Goal: Check status: Check status

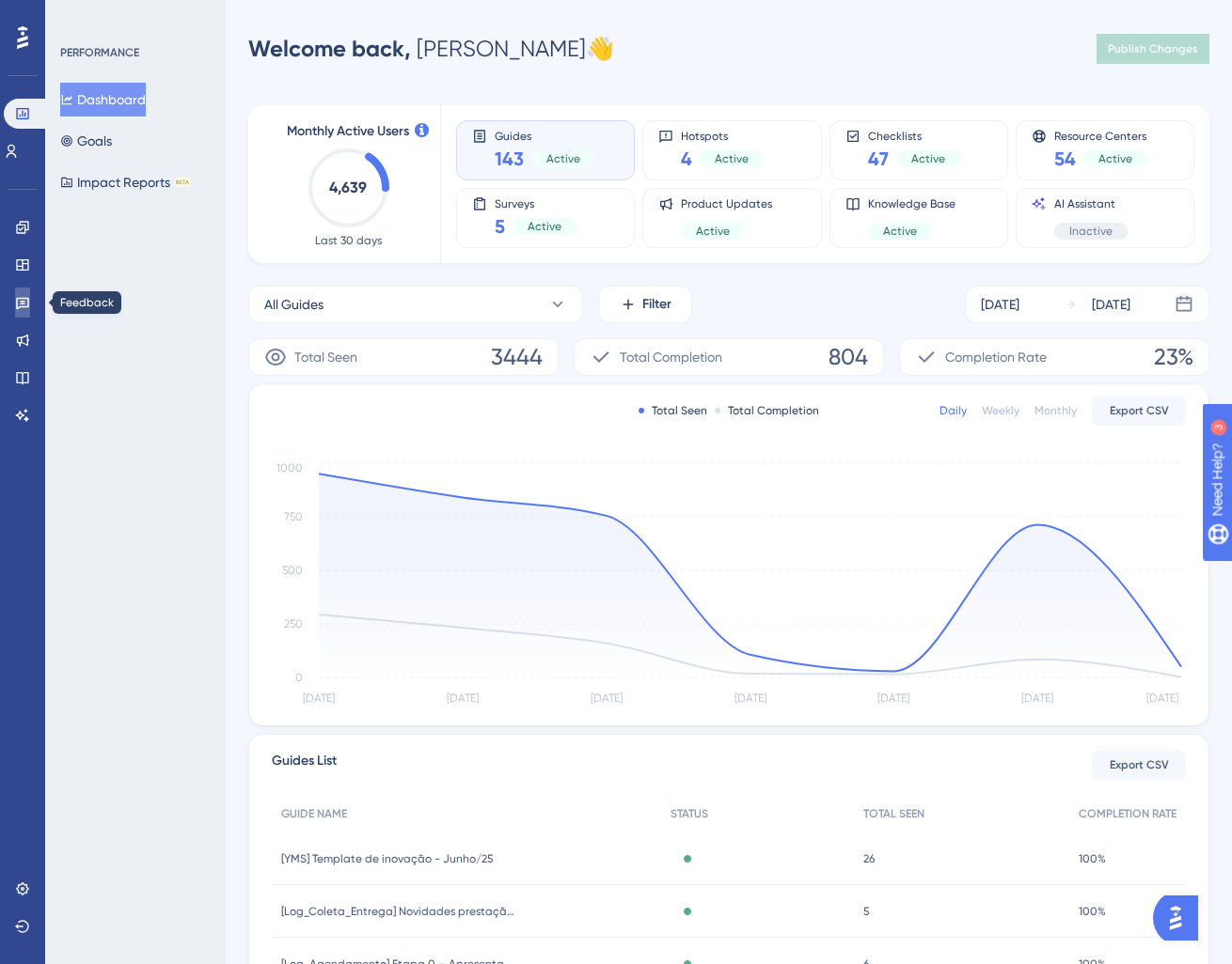
click at [23, 299] on icon at bounding box center [23, 303] width 15 height 15
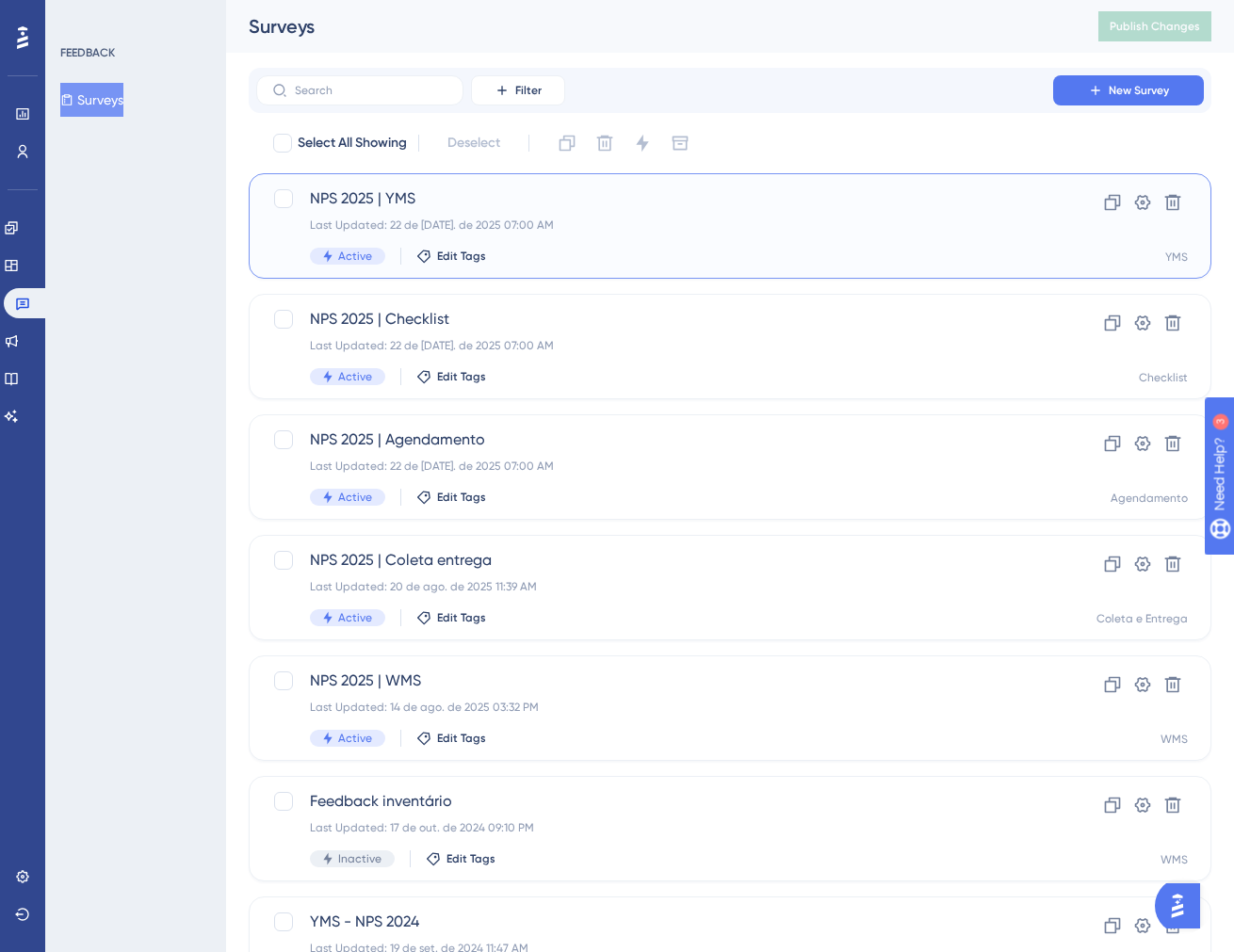
click at [621, 218] on div "Last Updated: 22 de [DATE]. de 2025 07:00 AM" at bounding box center [654, 225] width 689 height 15
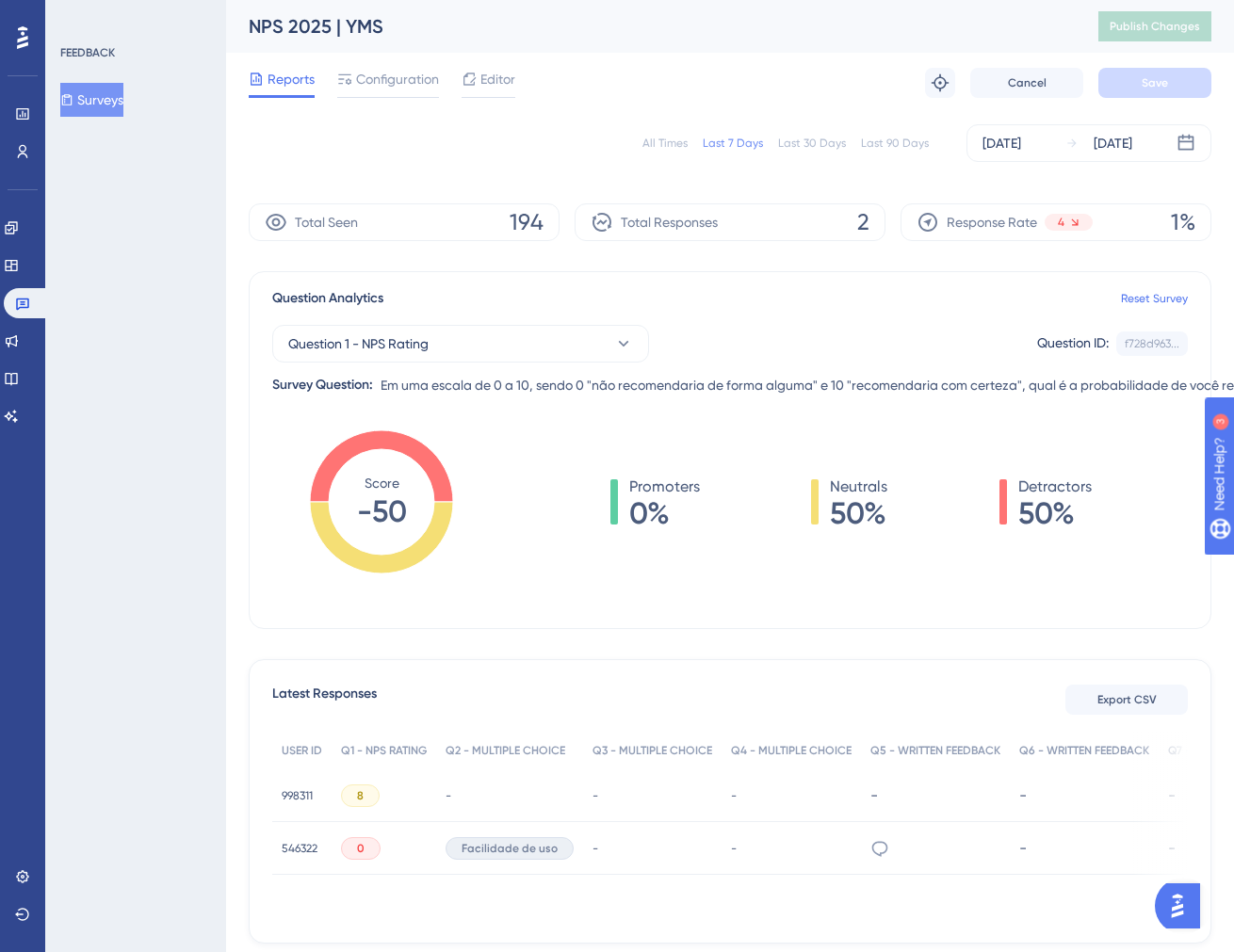
click at [806, 145] on div "Last 30 Days" at bounding box center [812, 143] width 68 height 15
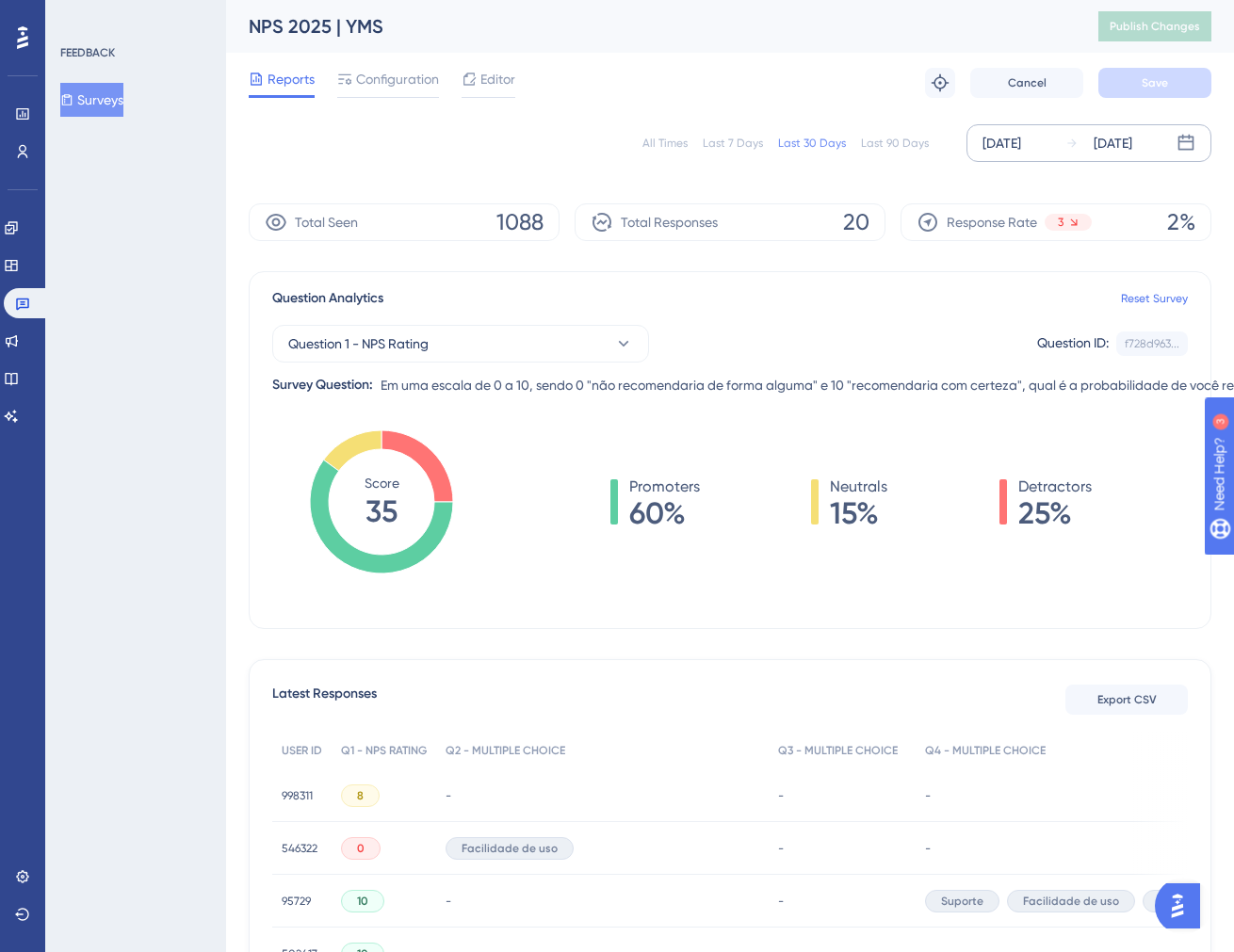
click at [1054, 137] on div "[DATE] [DATE]" at bounding box center [1088, 142] width 245 height 38
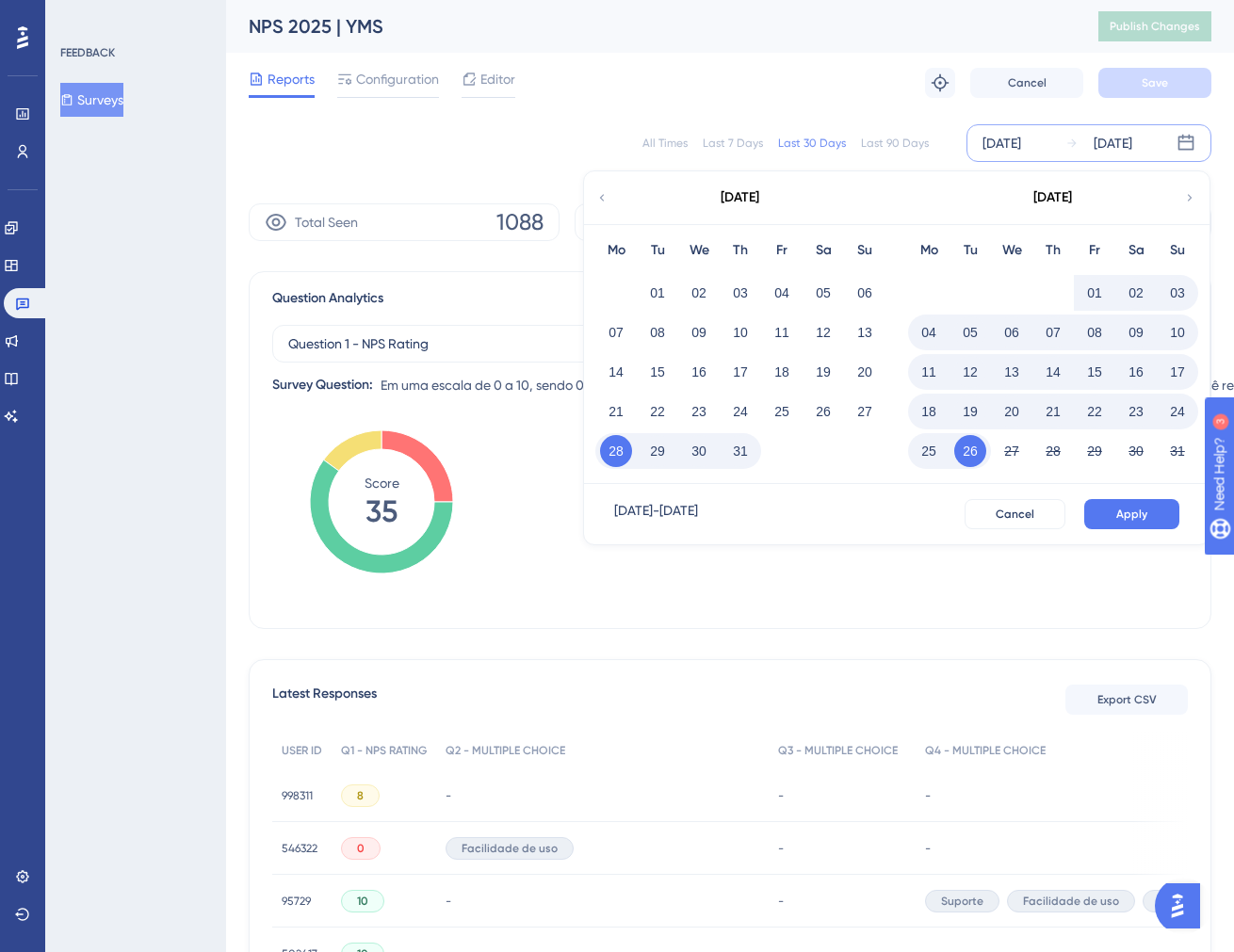
click at [1099, 290] on button "01" at bounding box center [1094, 292] width 32 height 32
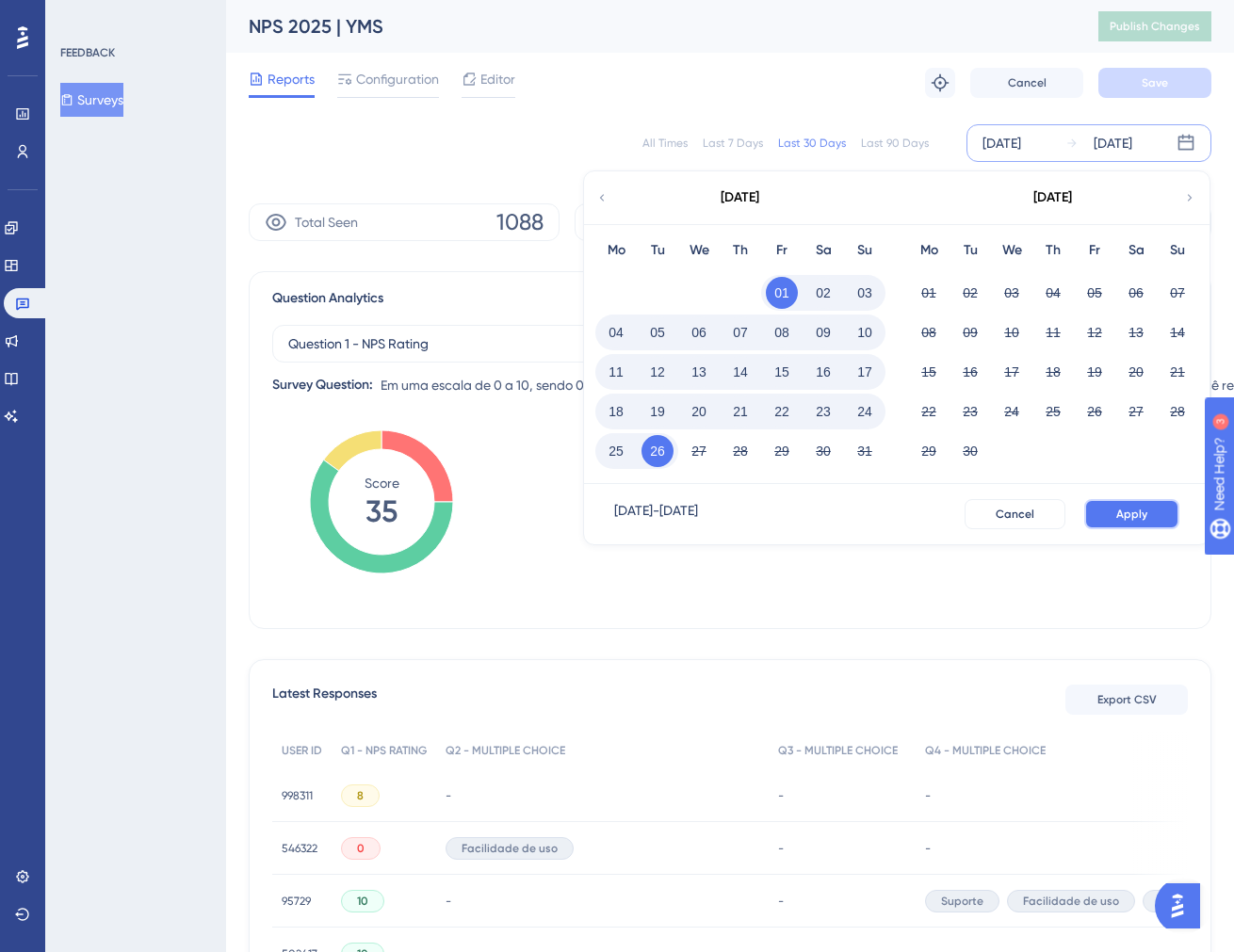
click at [1147, 522] on button "Apply" at bounding box center [1131, 514] width 95 height 30
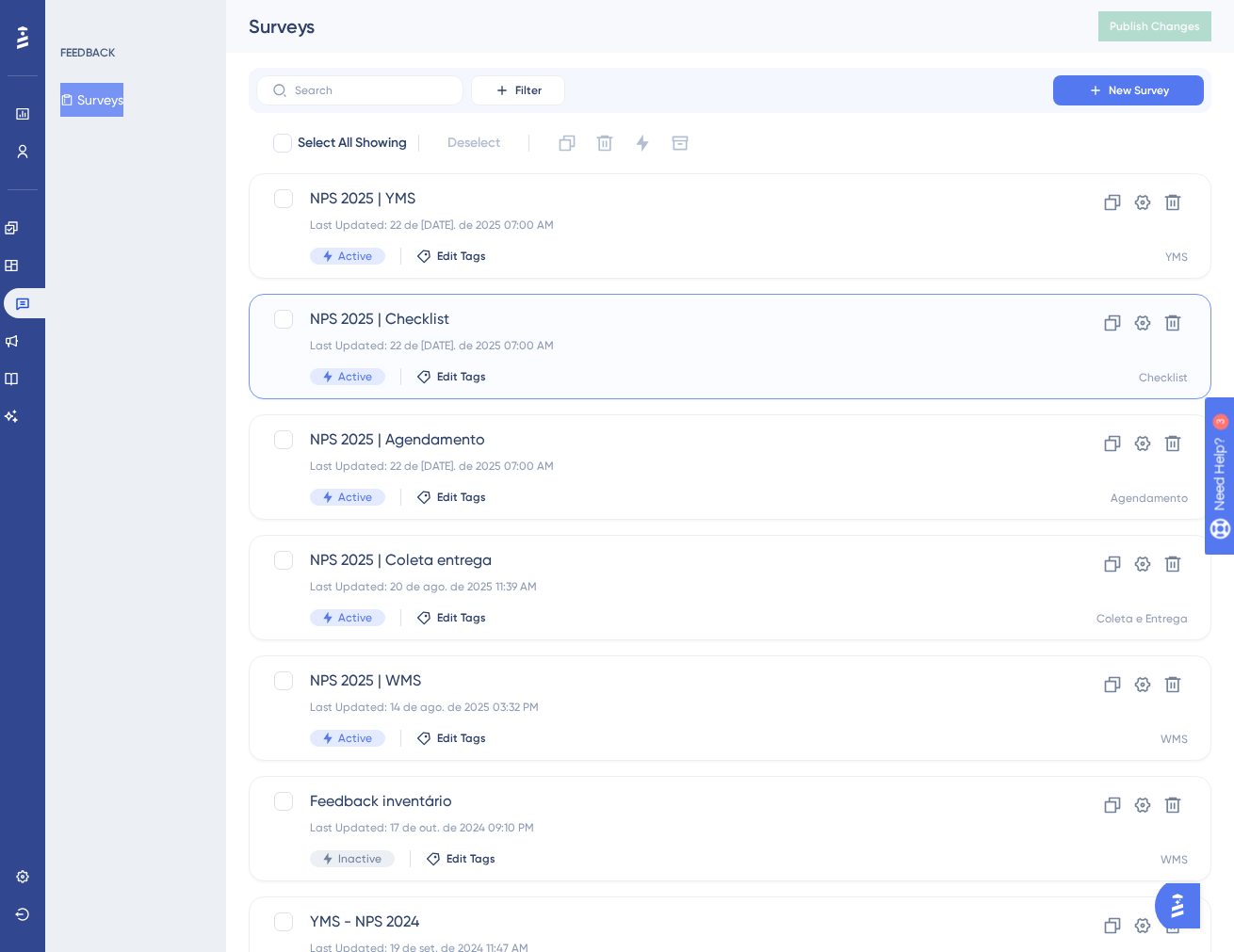
click at [561, 357] on div "NPS 2025 | Checklist Last Updated: 22 de [DATE]. de 2025 07:00 AM Active Edit T…" at bounding box center [654, 346] width 689 height 77
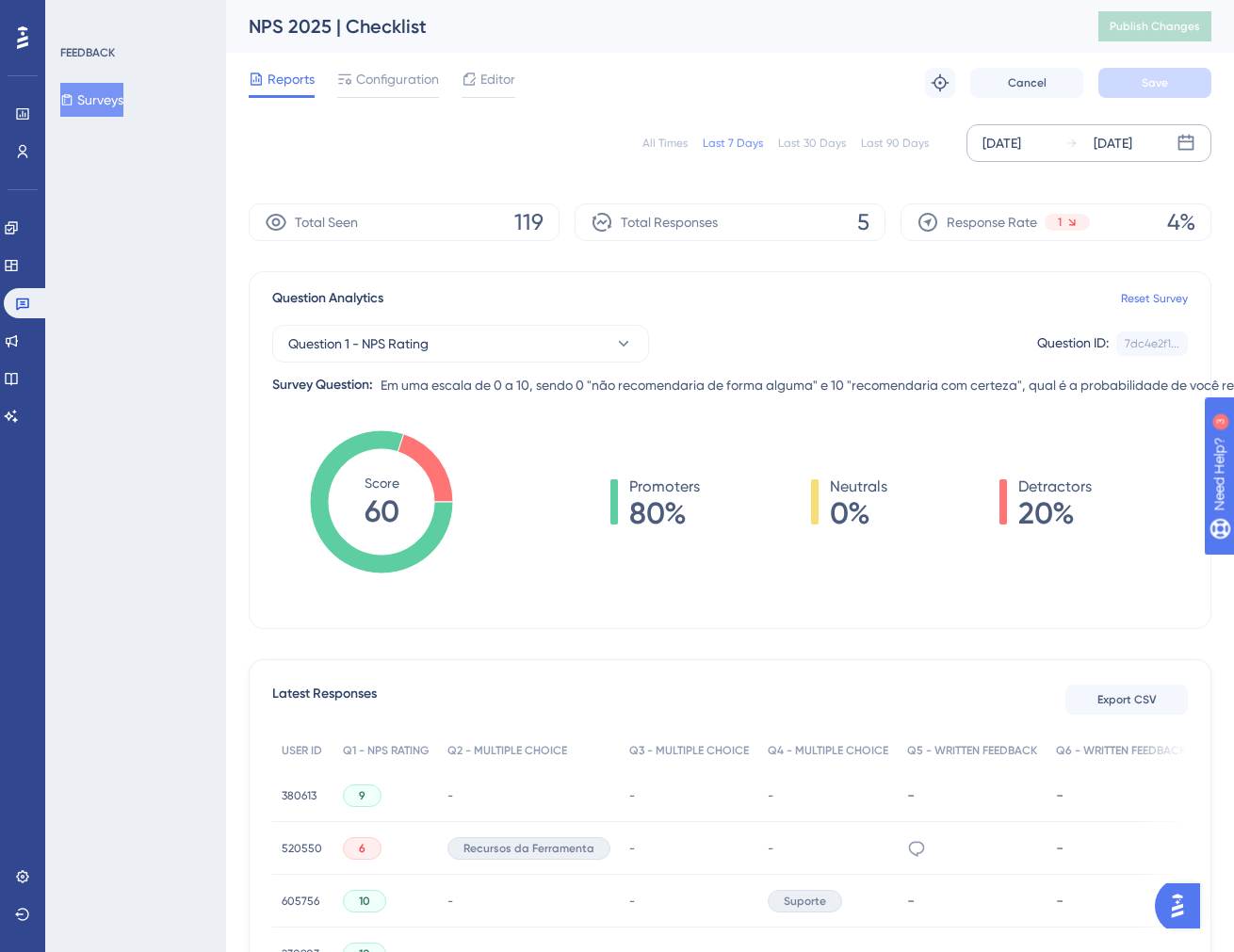
click at [1060, 149] on div "[DATE] [DATE]" at bounding box center [1088, 142] width 245 height 38
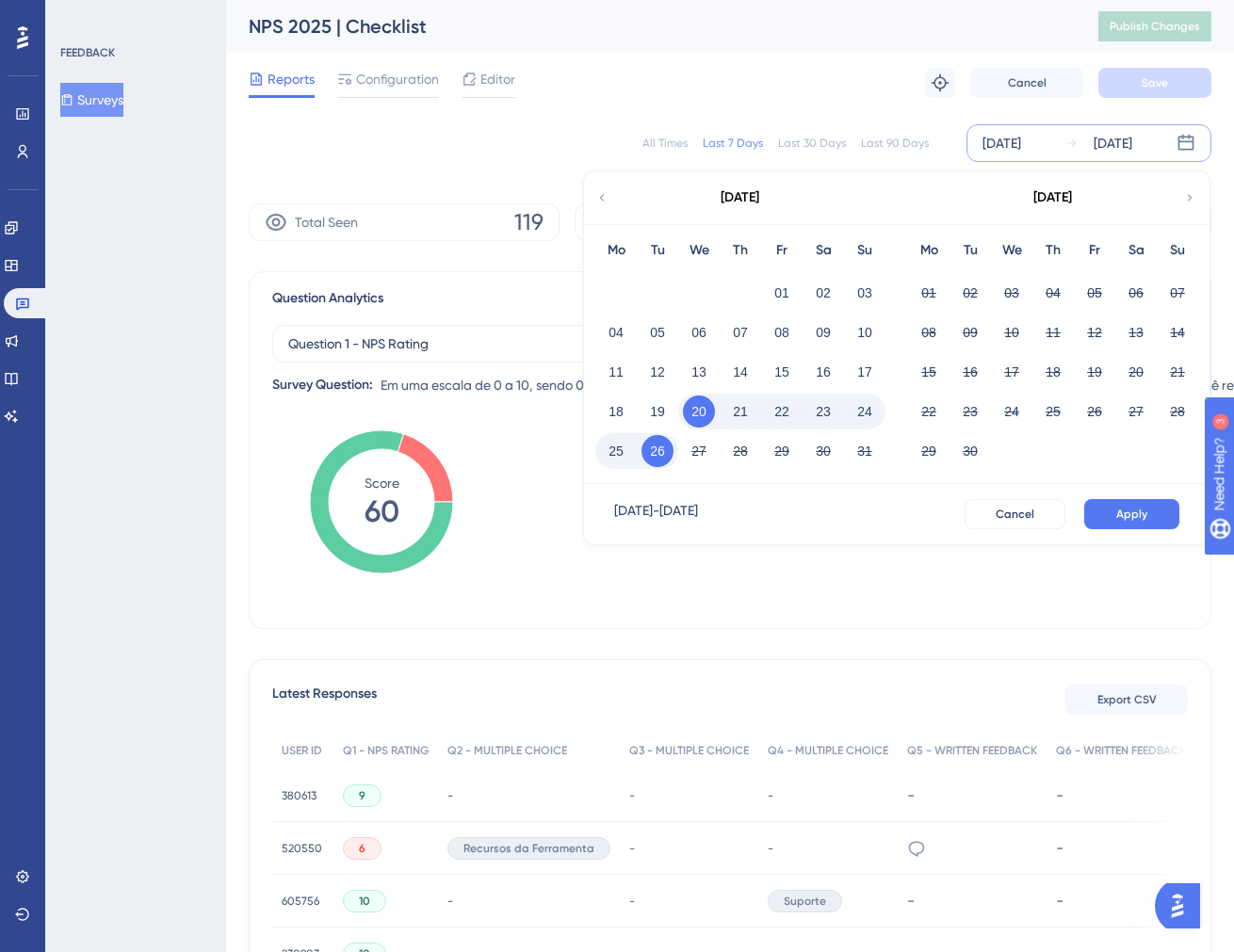
click at [748, 289] on div "01 02 03" at bounding box center [740, 290] width 290 height 40
click at [789, 290] on button "01" at bounding box center [781, 292] width 32 height 32
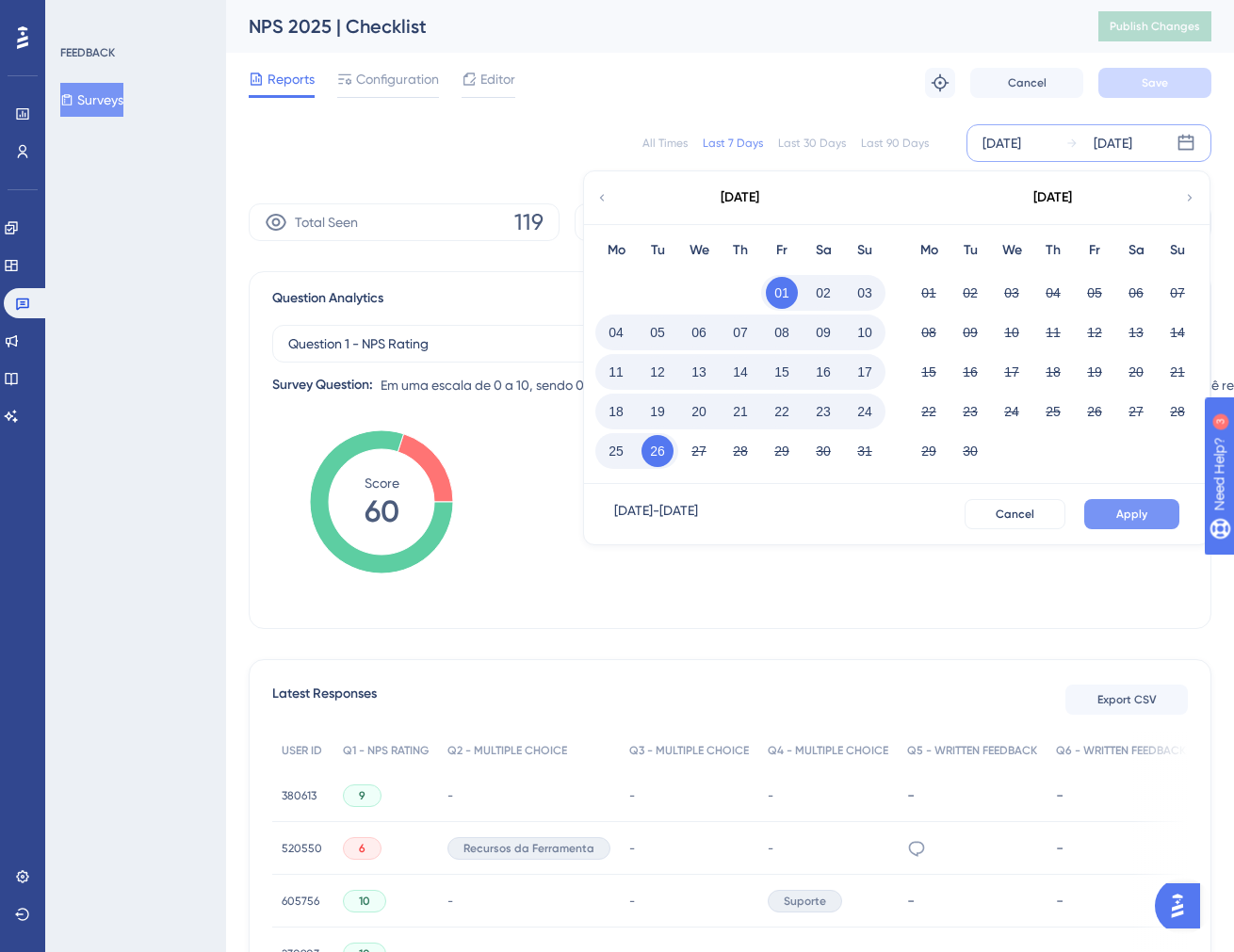
click at [1146, 518] on span "Apply" at bounding box center [1131, 515] width 31 height 15
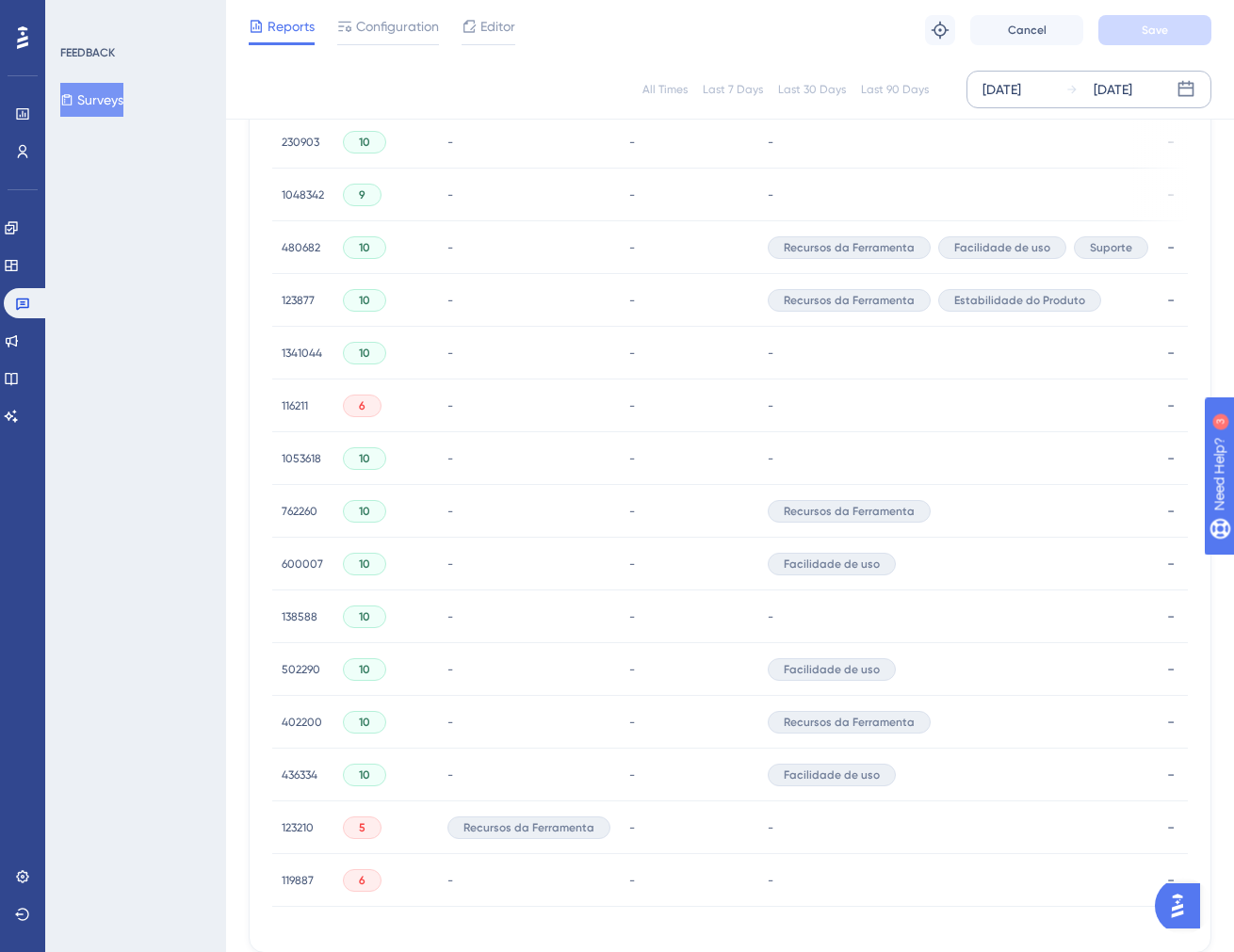
scroll to position [909, 0]
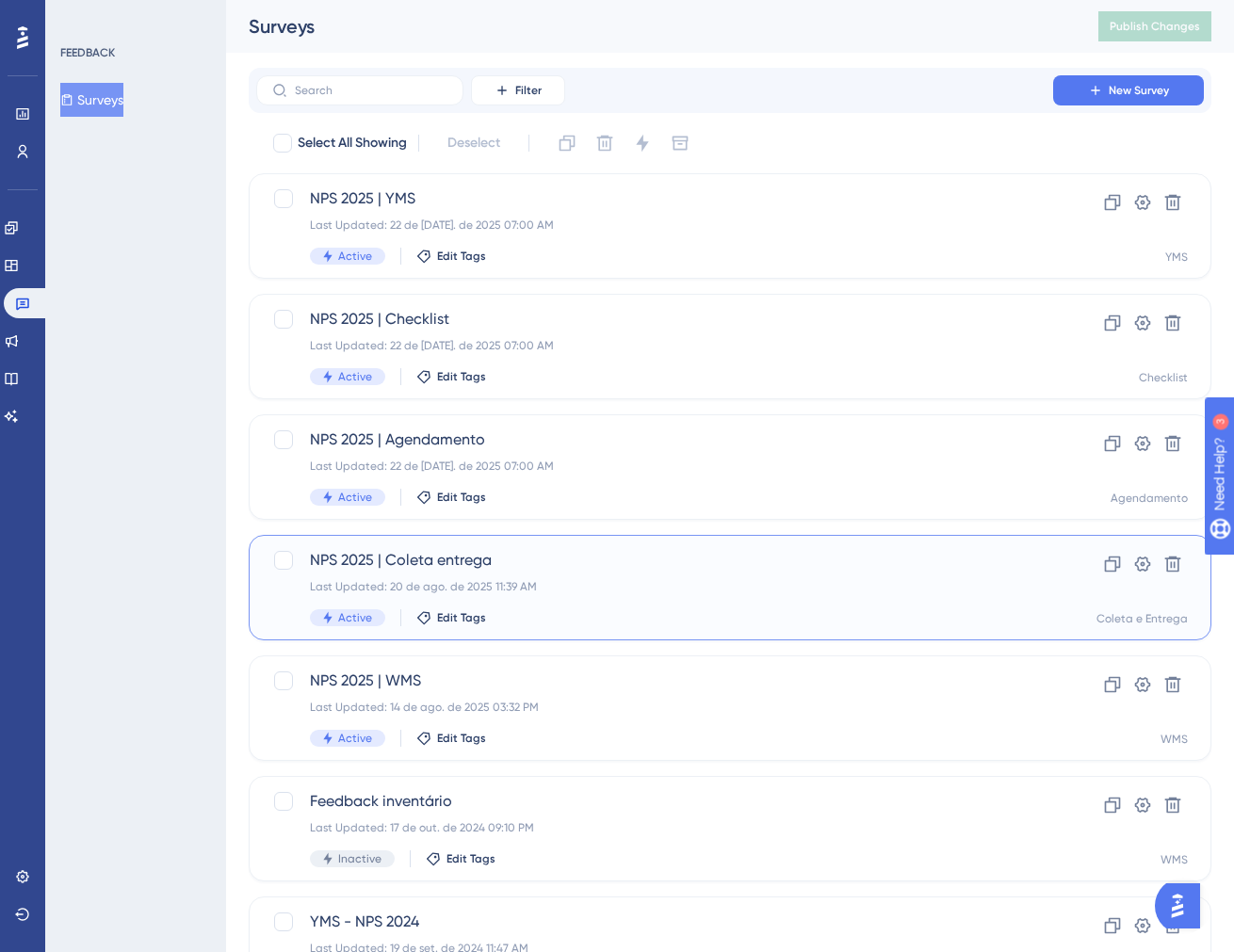
click at [621, 588] on div "Last Updated: 20 de ago. de 2025 11:39 AM" at bounding box center [654, 586] width 689 height 15
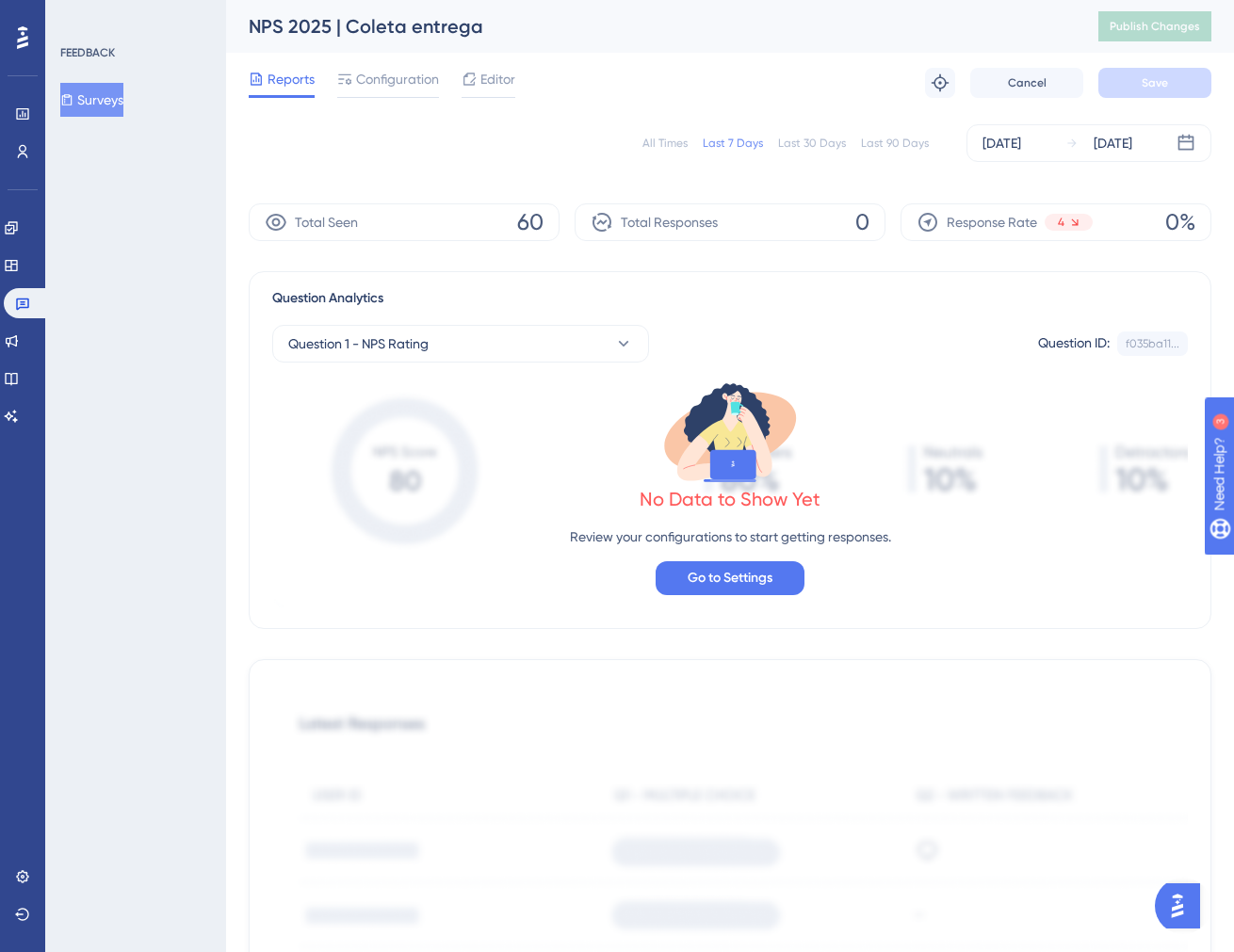
click at [906, 142] on div "Last 90 Days" at bounding box center [894, 143] width 68 height 15
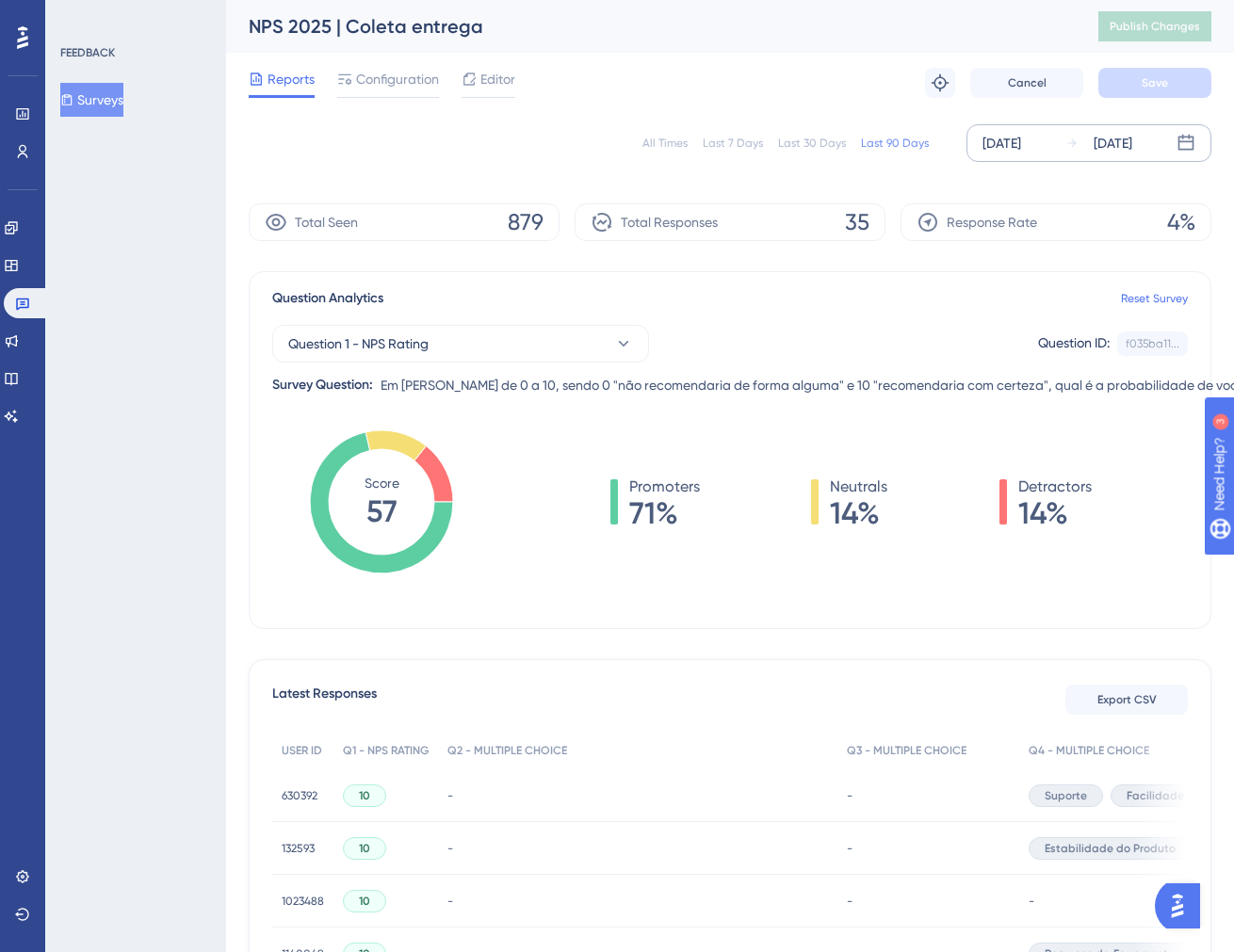
click at [1010, 142] on div "[DATE]" at bounding box center [1002, 142] width 39 height 22
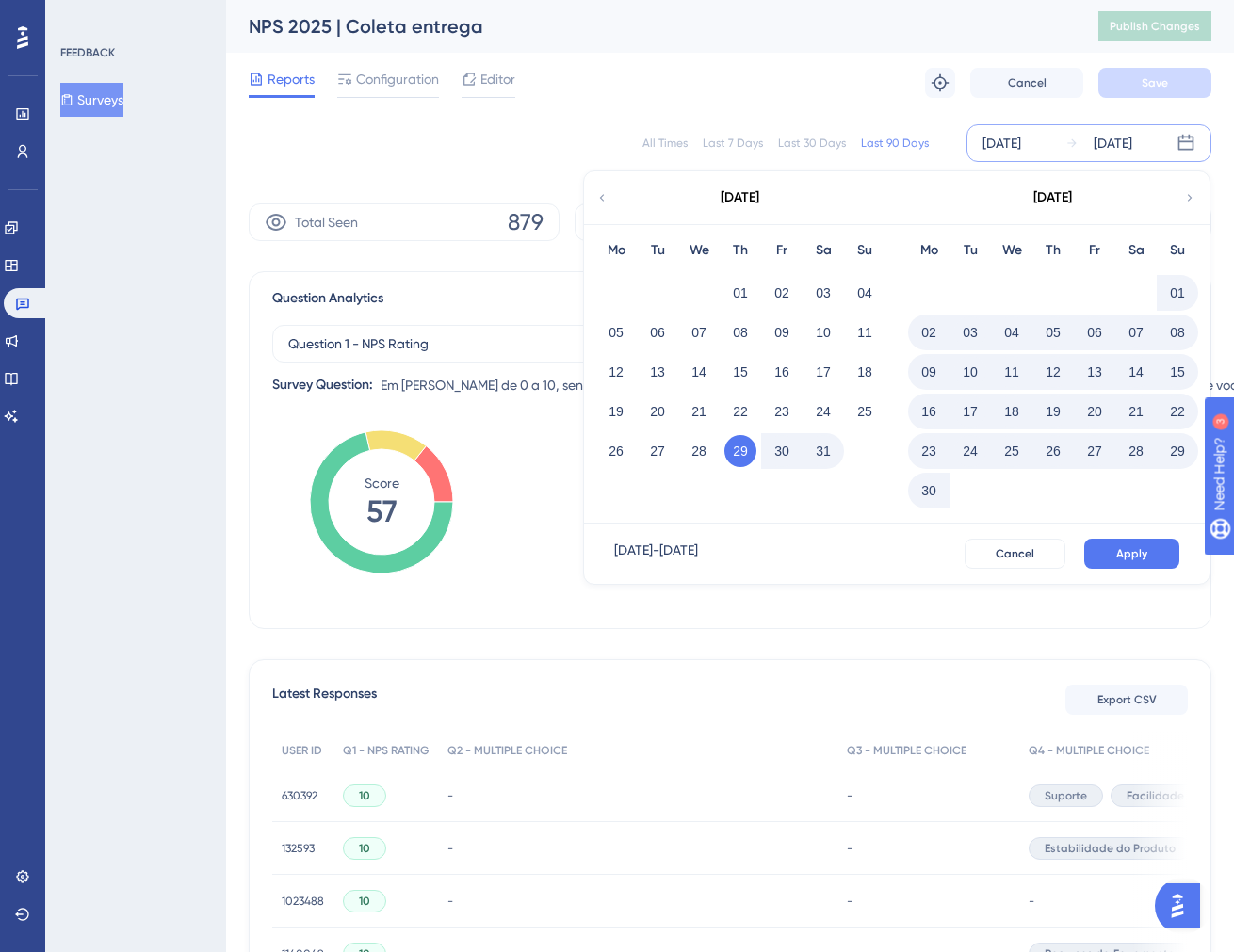
click at [1189, 183] on div "[DATE]" at bounding box center [1051, 197] width 311 height 52
click at [1195, 195] on icon at bounding box center [1189, 198] width 14 height 17
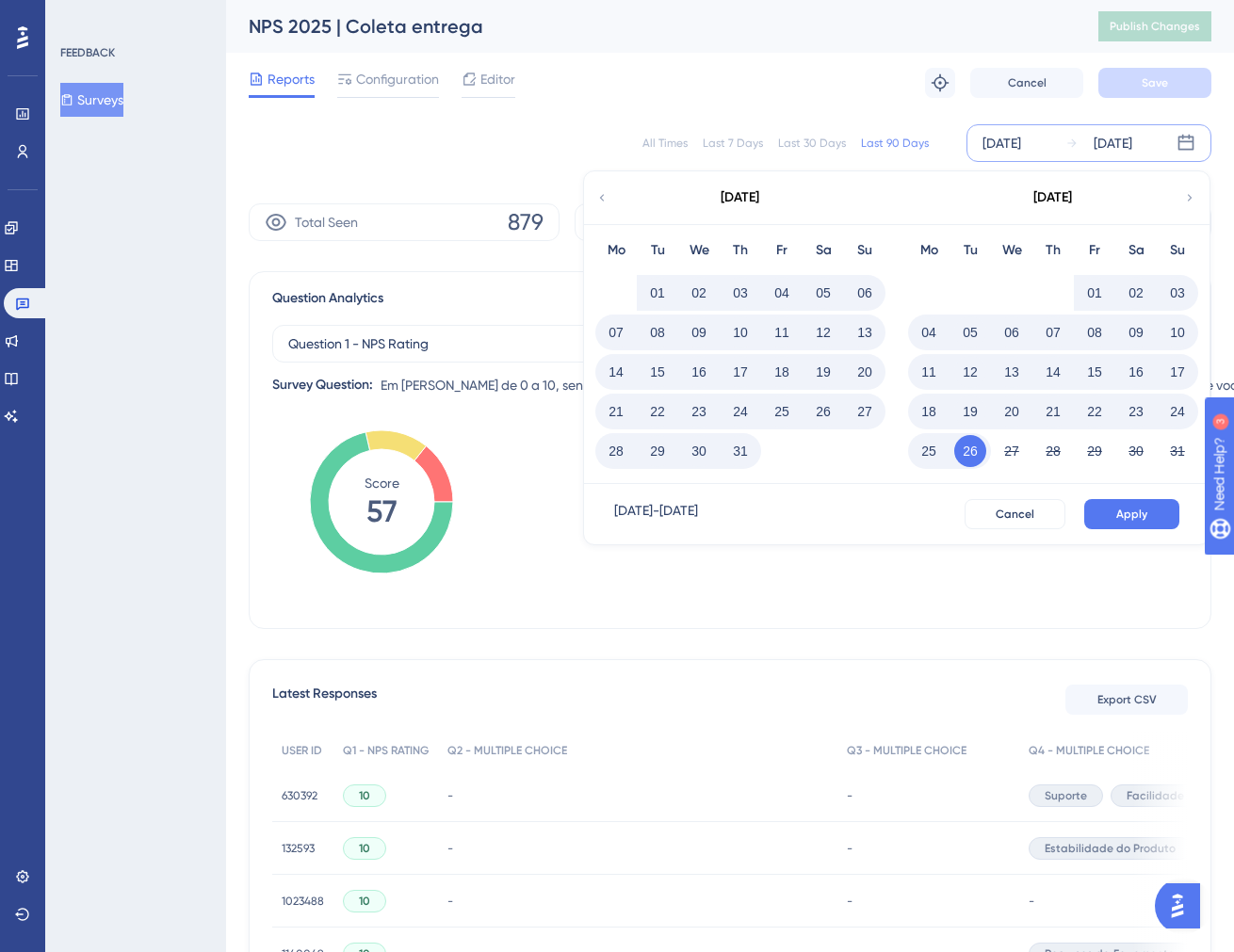
click at [1195, 195] on icon at bounding box center [1189, 198] width 14 height 17
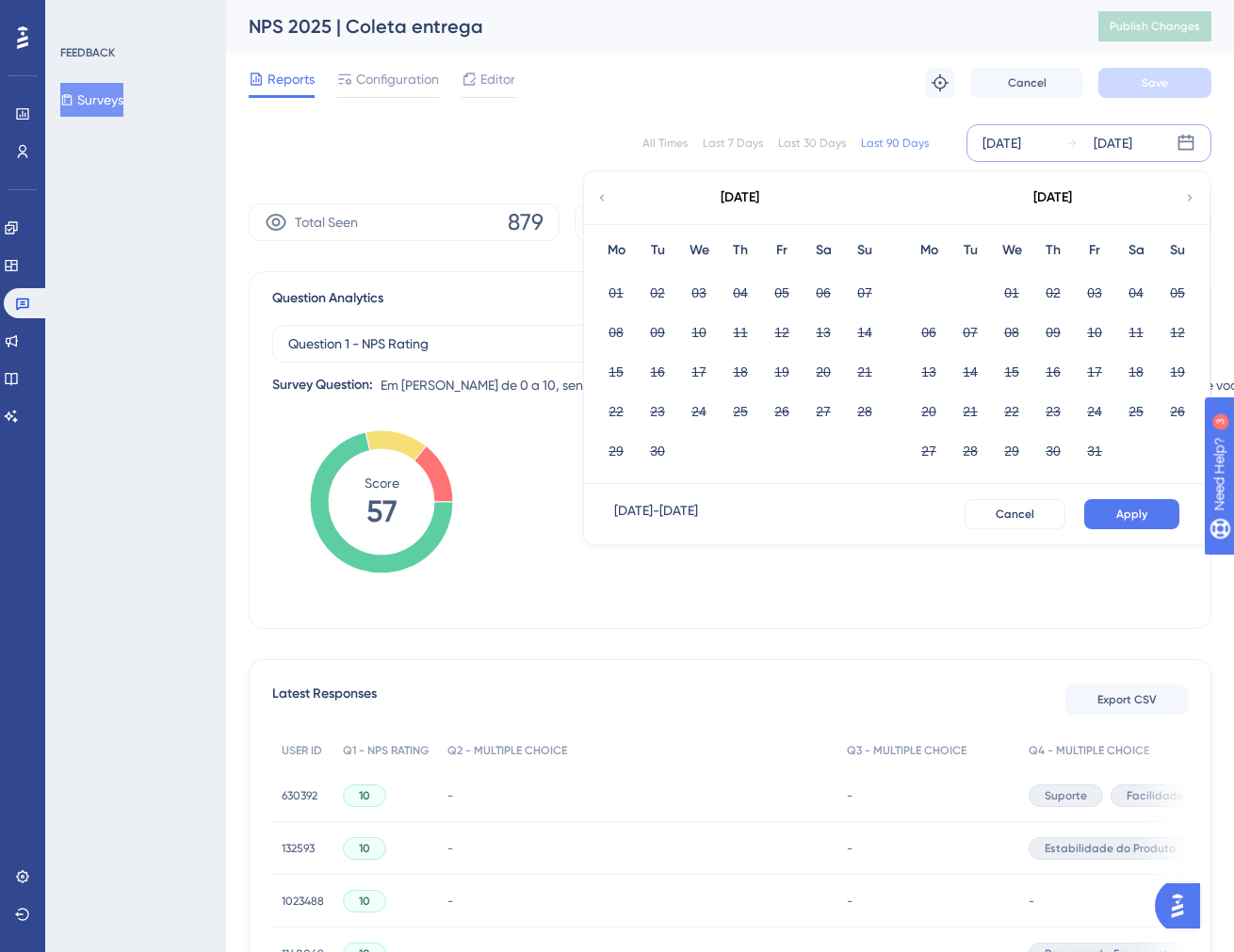
click at [619, 197] on div "[DATE]" at bounding box center [738, 197] width 311 height 52
click at [607, 197] on icon at bounding box center [602, 198] width 14 height 17
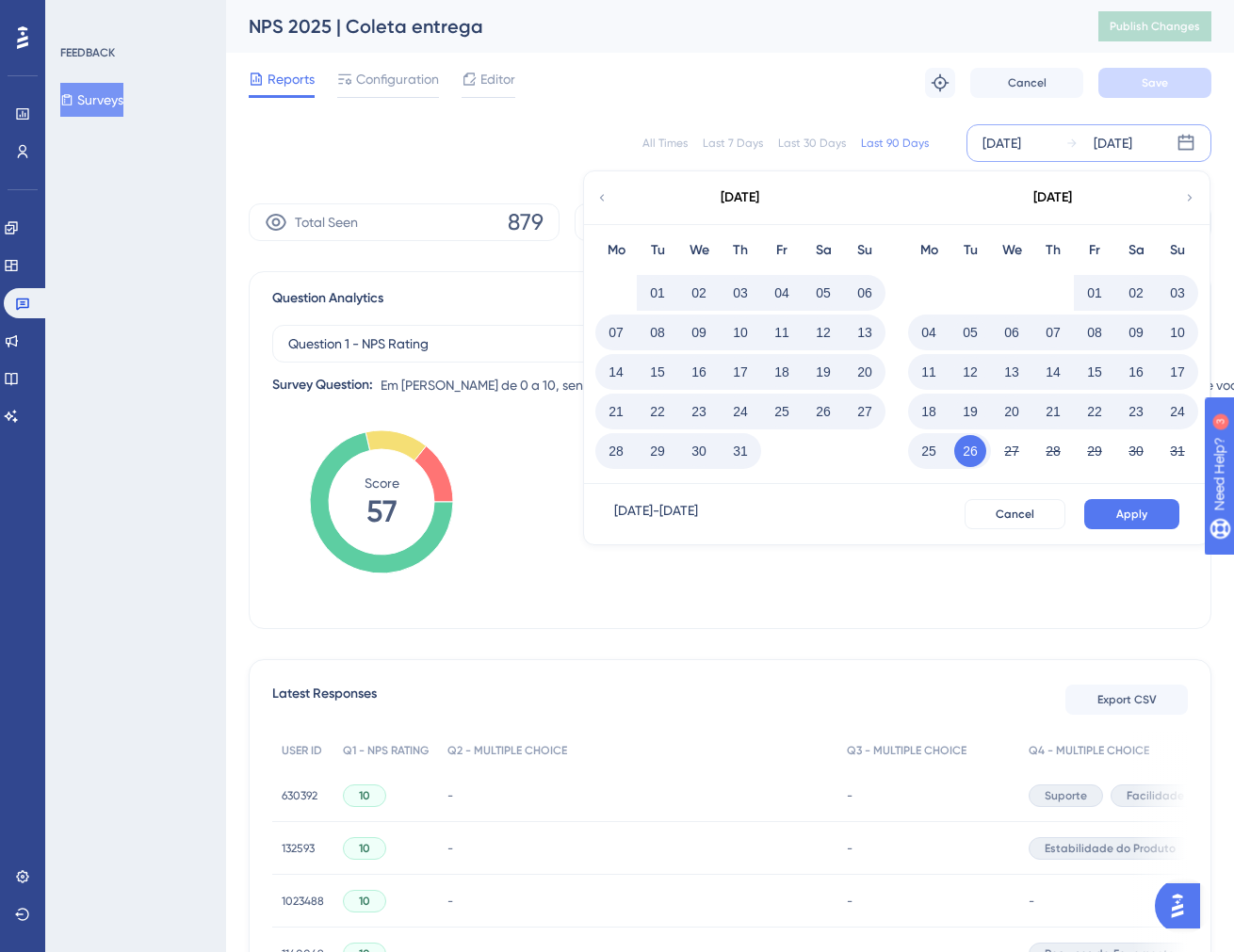
click at [1101, 290] on button "01" at bounding box center [1094, 292] width 32 height 32
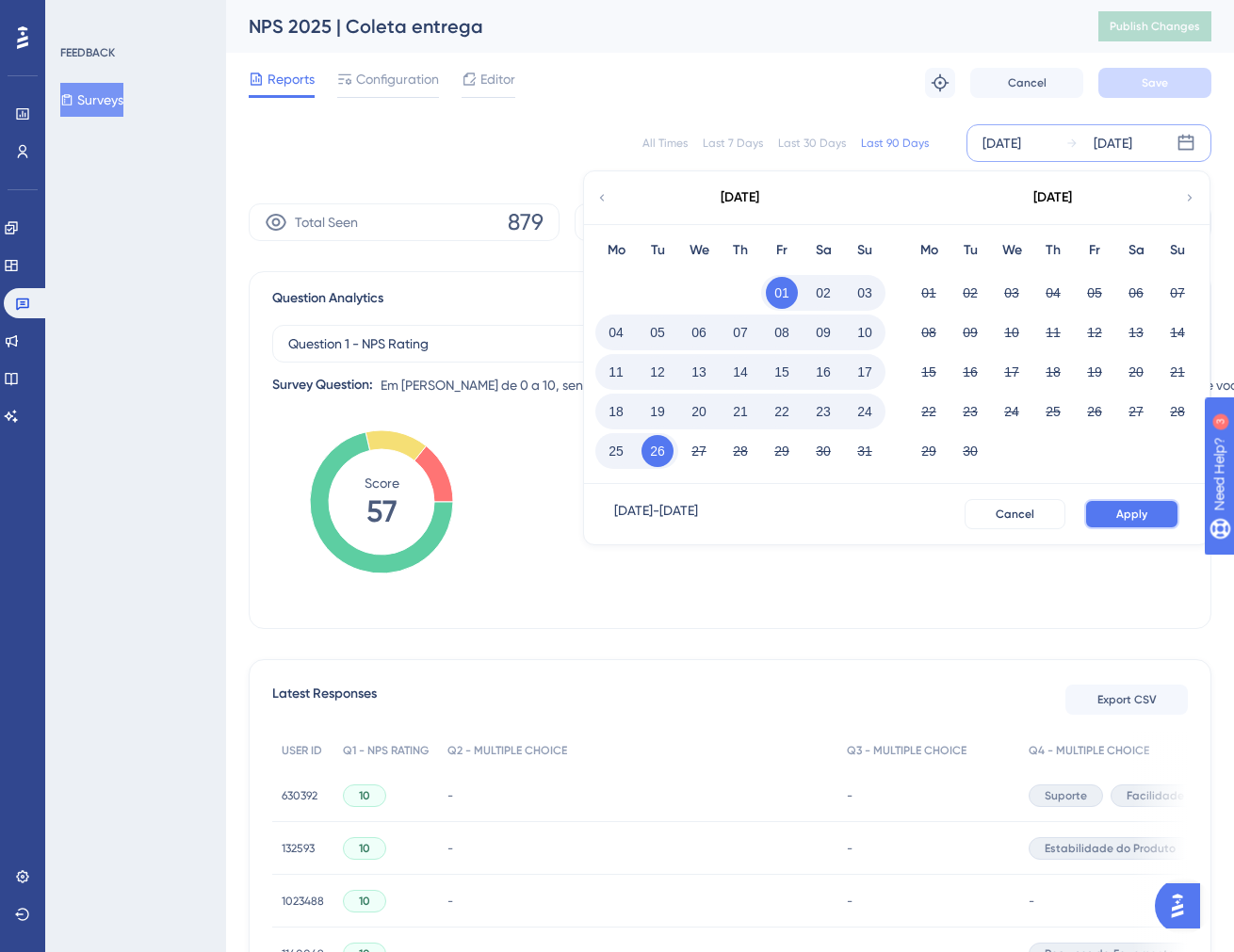
click at [1154, 520] on button "Apply" at bounding box center [1131, 514] width 95 height 30
